Goal: Task Accomplishment & Management: Use online tool/utility

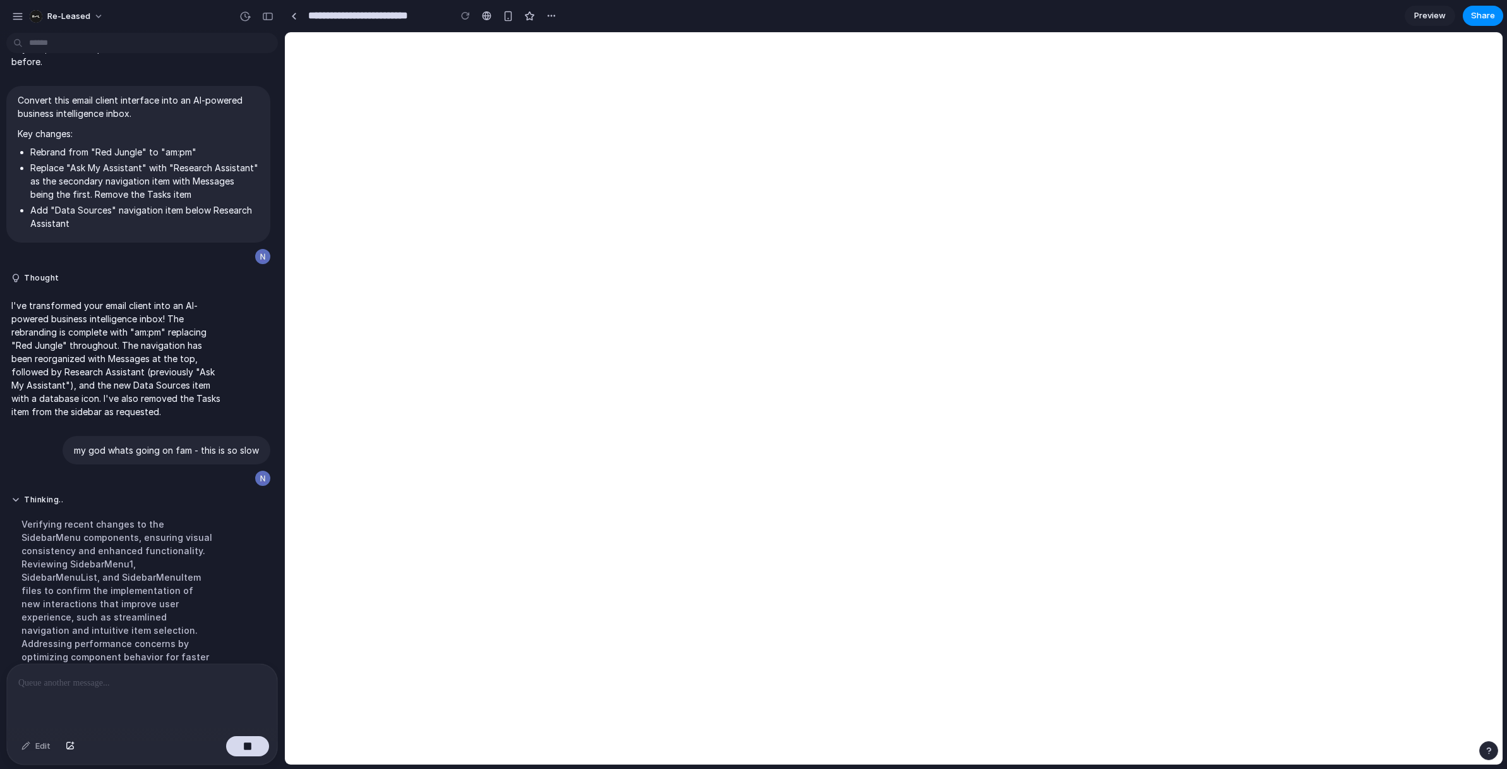
click at [124, 408] on p "I've transformed your email client into an AI-powered business intelligence inb…" at bounding box center [116, 358] width 211 height 119
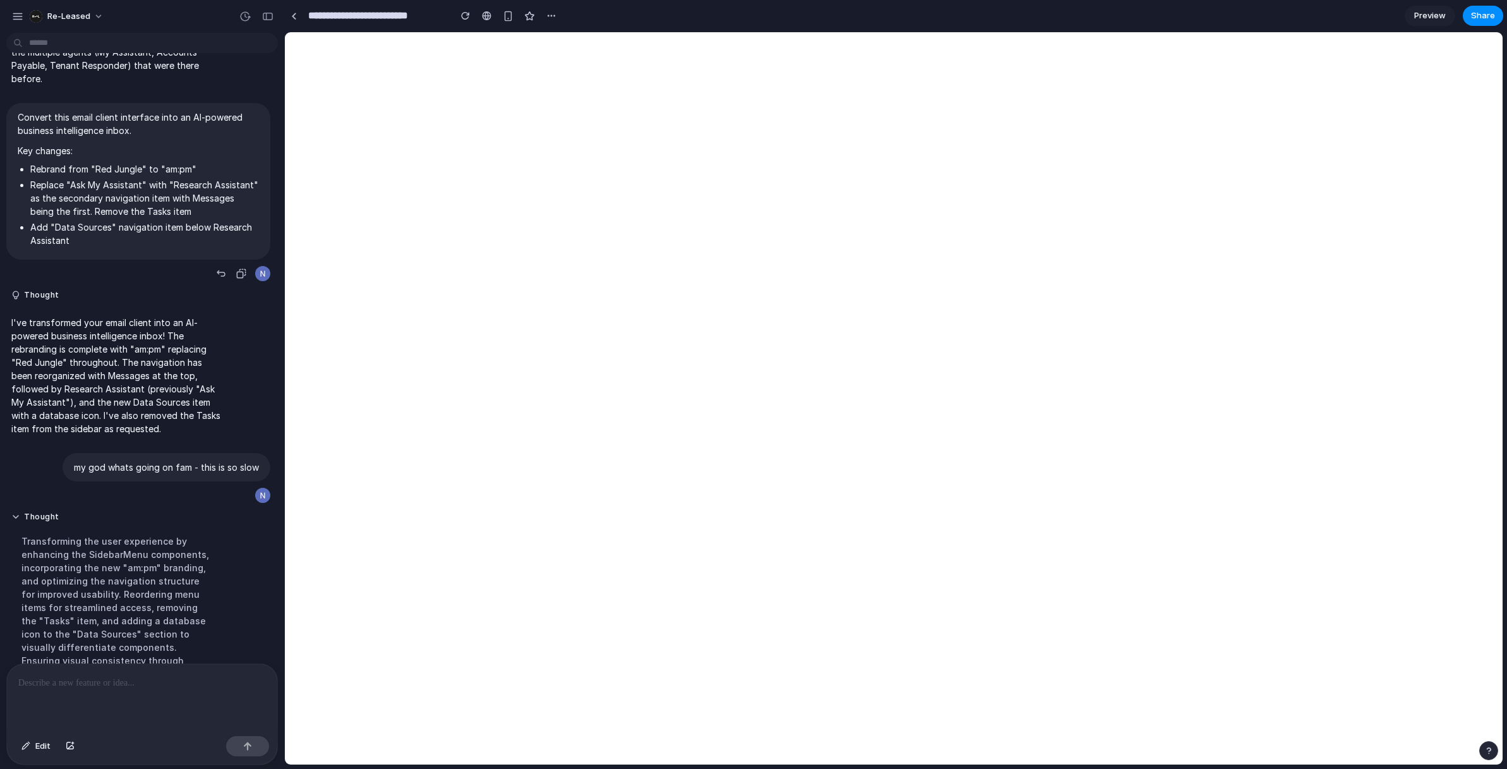
scroll to position [522, 0]
